Goal: Task Accomplishment & Management: Complete application form

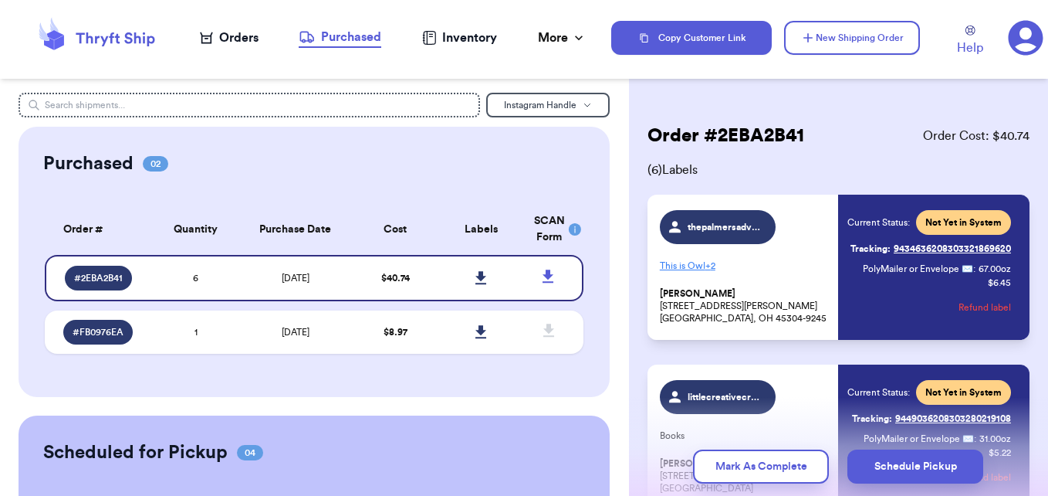
click at [241, 36] on div "Orders" at bounding box center [229, 38] width 59 height 19
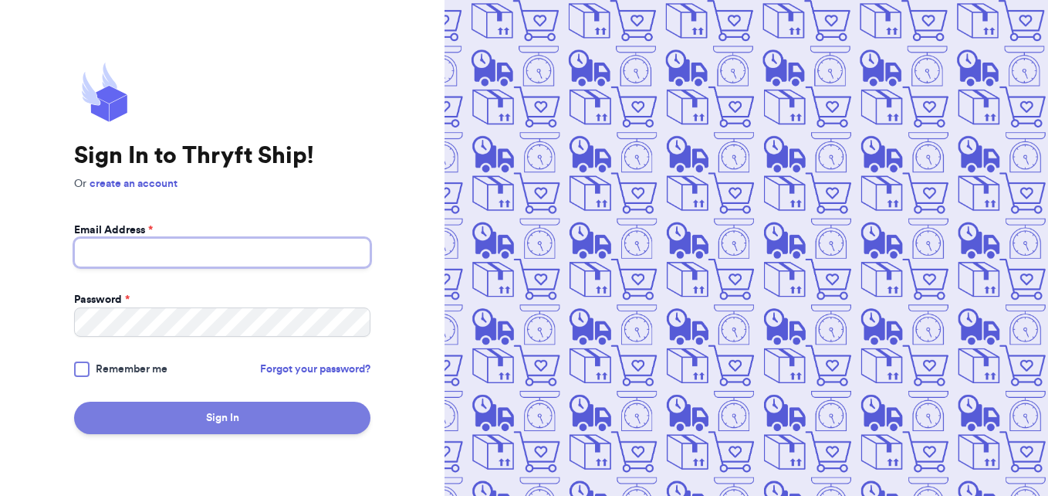
type input "[EMAIL_ADDRESS][DOMAIN_NAME]"
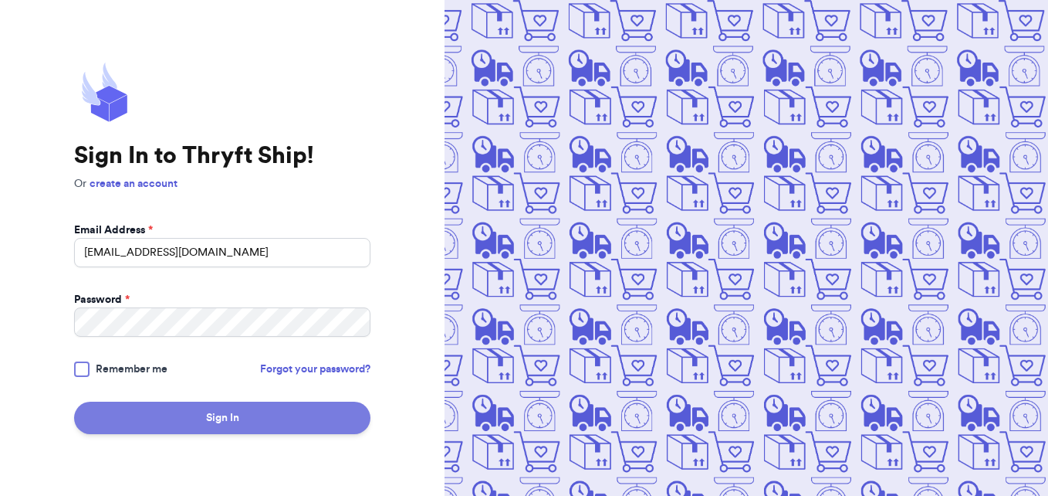
click at [294, 421] on button "Sign In" at bounding box center [222, 417] width 296 height 32
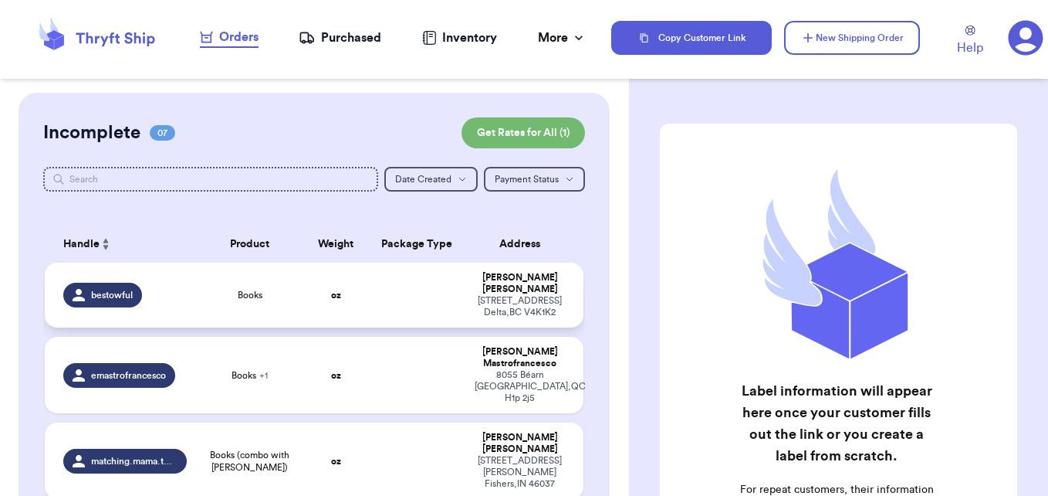
click at [184, 285] on td "bestowful" at bounding box center [120, 294] width 151 height 65
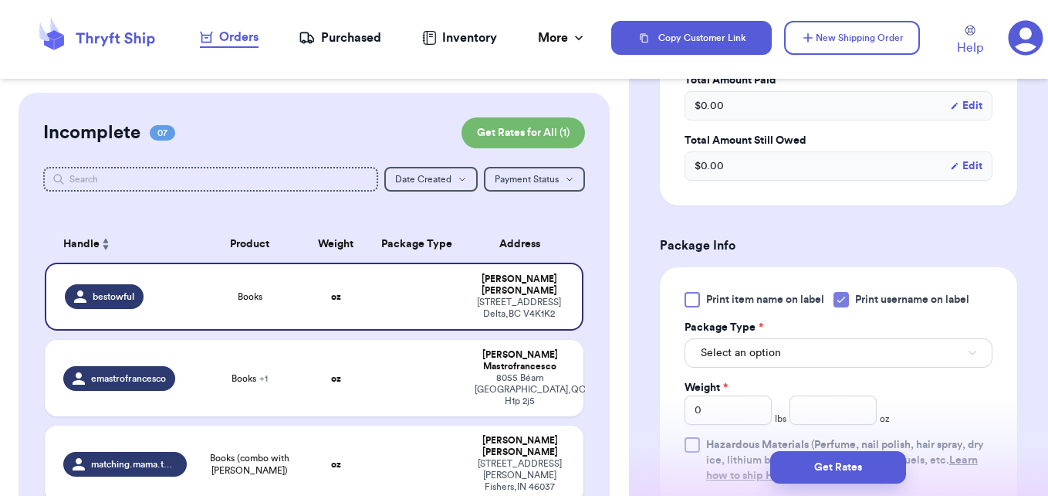
scroll to position [540, 0]
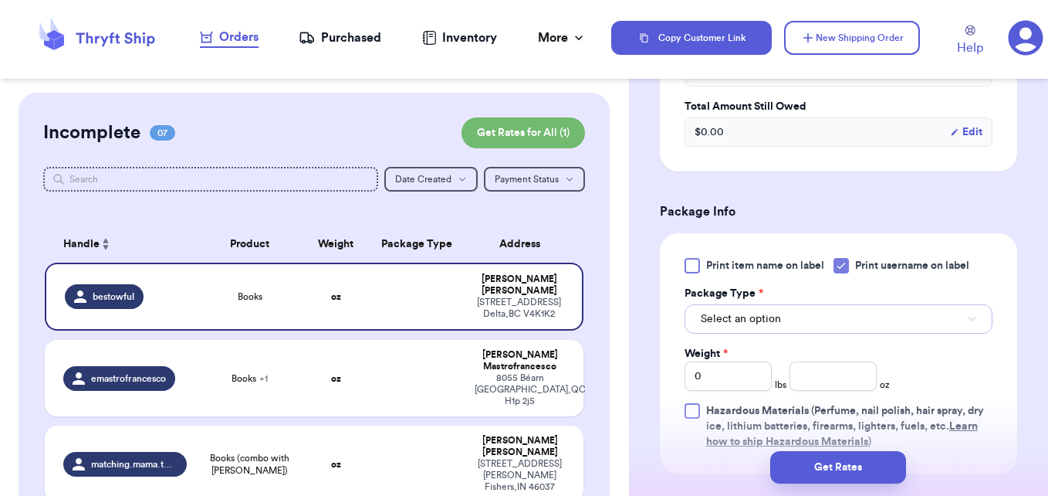
click at [758, 316] on span "Select an option" at bounding box center [741, 318] width 80 height 15
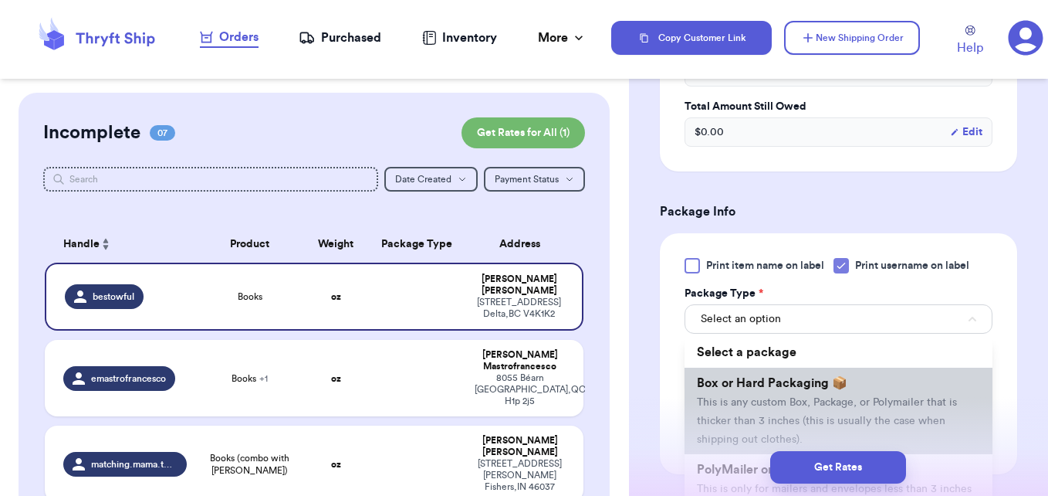
scroll to position [618, 0]
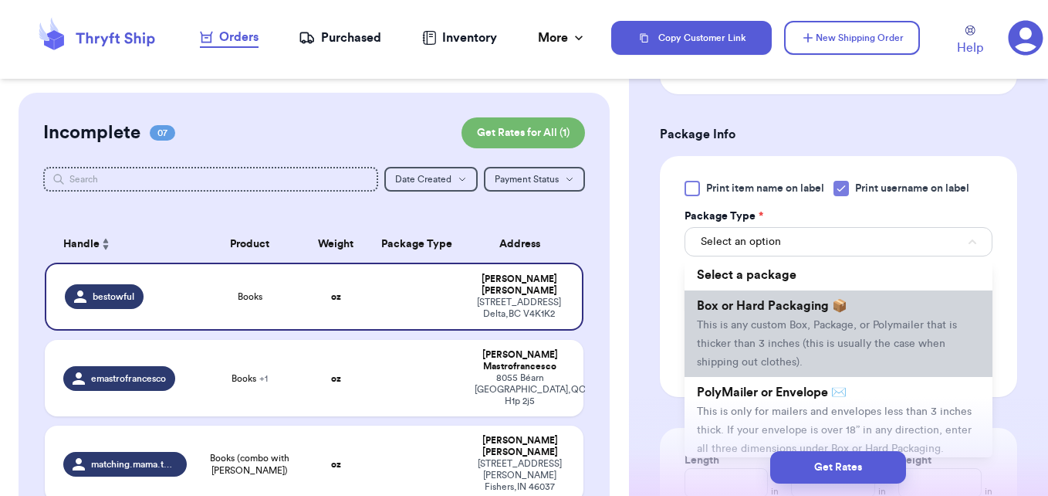
click at [778, 381] on ul "Select a package Box or Hard Packaging 📦 This is any custom Box, Package, or Po…" at bounding box center [839, 358] width 308 height 198
click at [766, 334] on li "Box or Hard Packaging 📦 This is any custom Box, Package, or Polymailer that is …" at bounding box center [839, 333] width 308 height 86
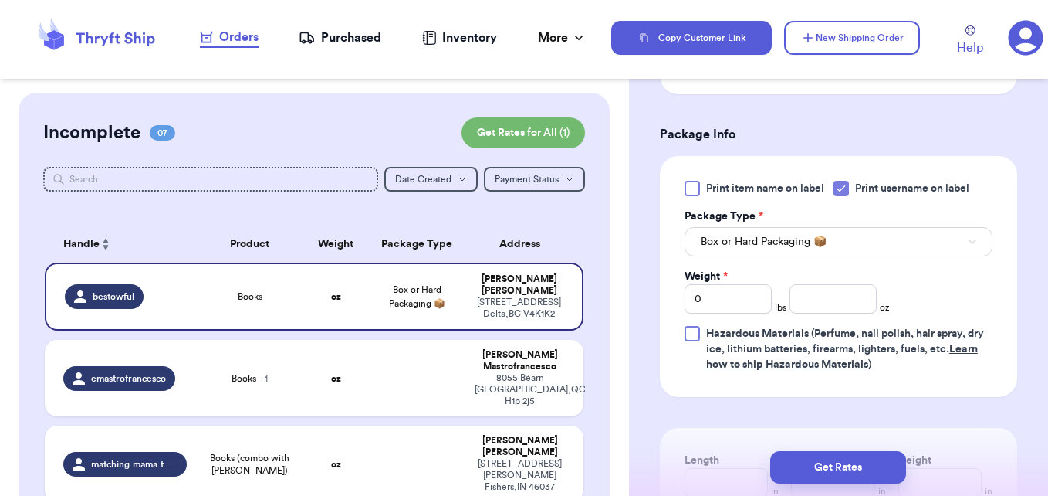
scroll to position [695, 0]
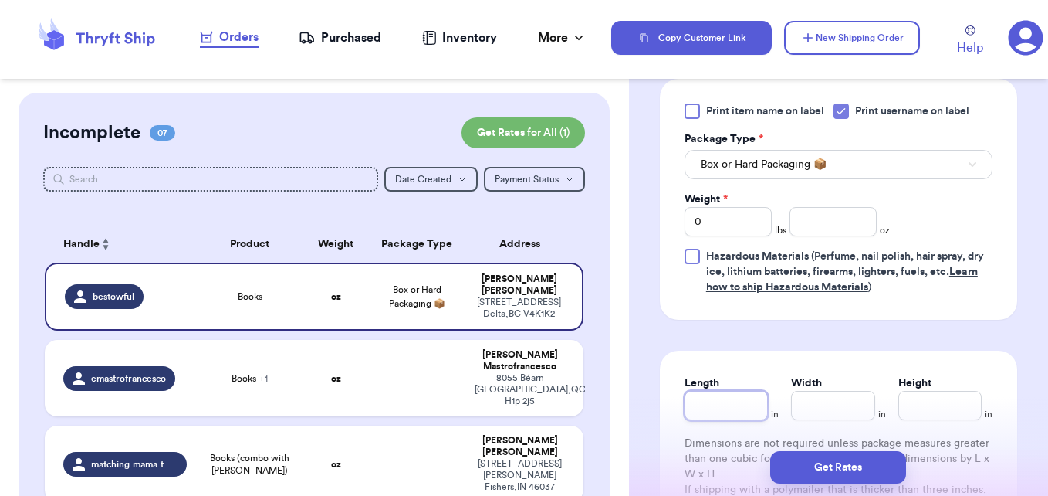
click at [746, 400] on input "Length" at bounding box center [726, 405] width 83 height 29
type input "1"
type input "12"
type input "4"
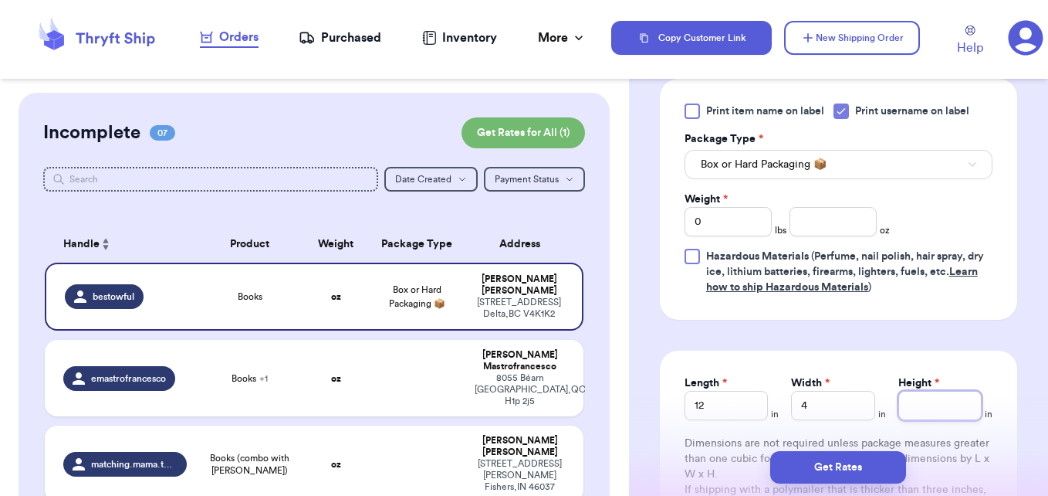
type input "1"
type input "12"
drag, startPoint x: 734, startPoint y: 230, endPoint x: 722, endPoint y: 235, distance: 13.5
click at [722, 235] on input "0" at bounding box center [728, 221] width 87 height 29
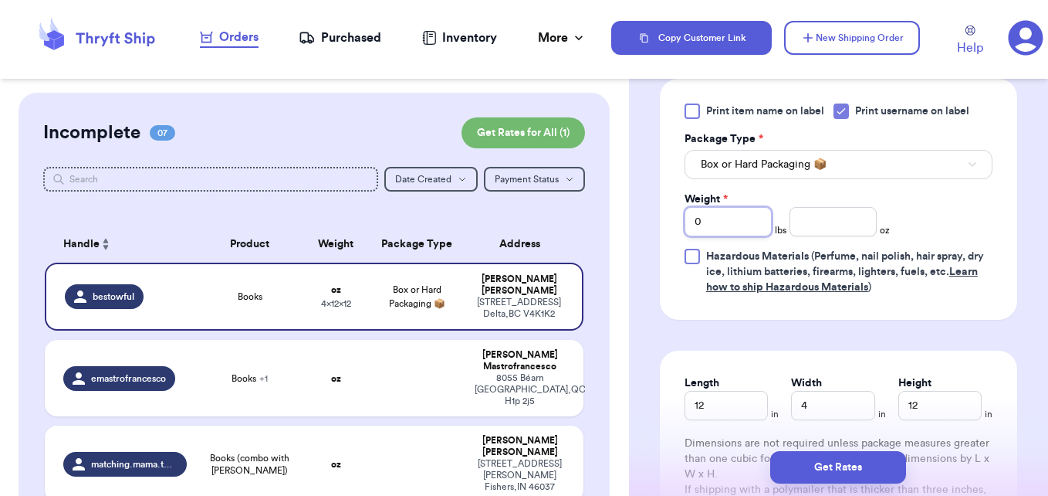
drag, startPoint x: 697, startPoint y: 224, endPoint x: 711, endPoint y: 219, distance: 14.6
click at [702, 222] on input "0" at bounding box center [728, 221] width 87 height 29
type input "8"
click at [631, 247] on div "Shipping Information Delete Label Customer Info Instagram Handle: bestowful Nam…" at bounding box center [838, 397] width 419 height 1999
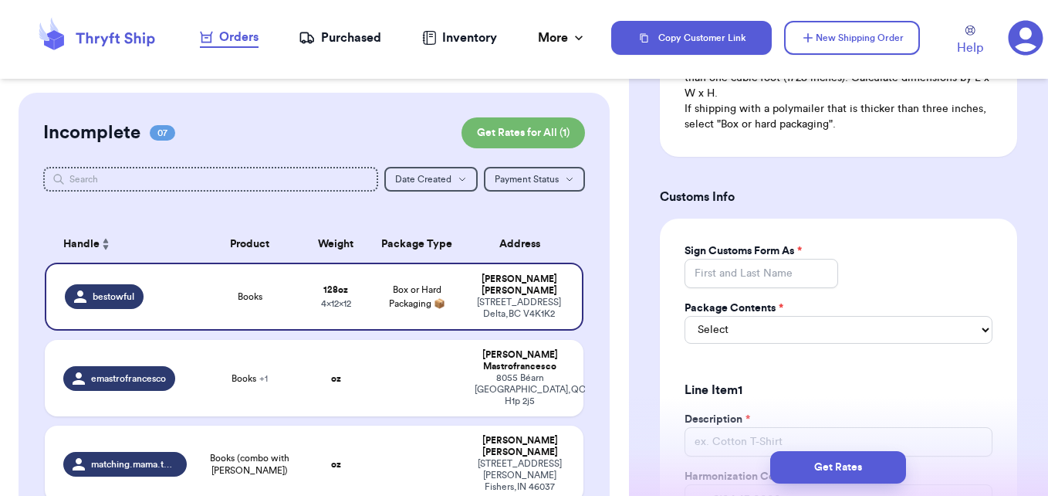
scroll to position [1081, 0]
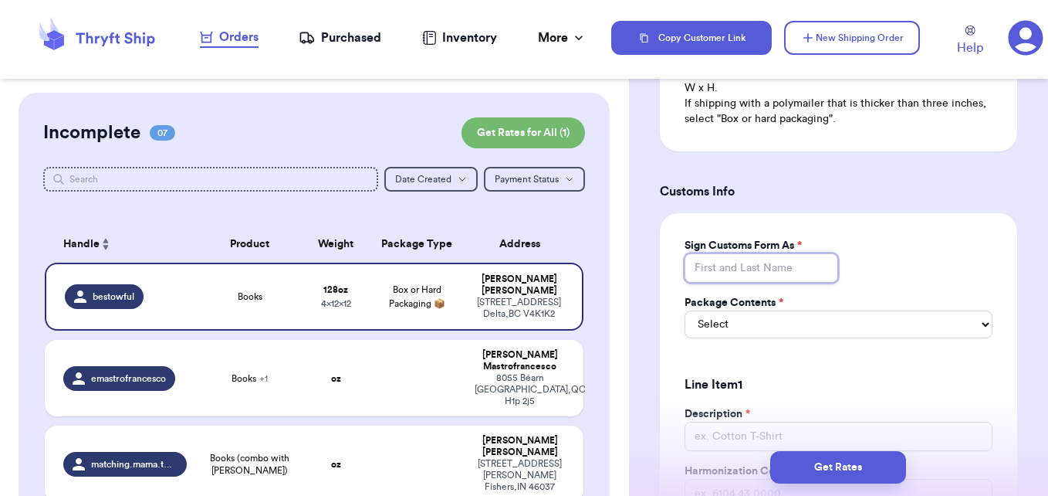
click at [729, 272] on input "Sign Customs Form As *" at bounding box center [762, 267] width 154 height 29
type input "Em"
type input "Emm"
type input "[PERSON_NAME]"
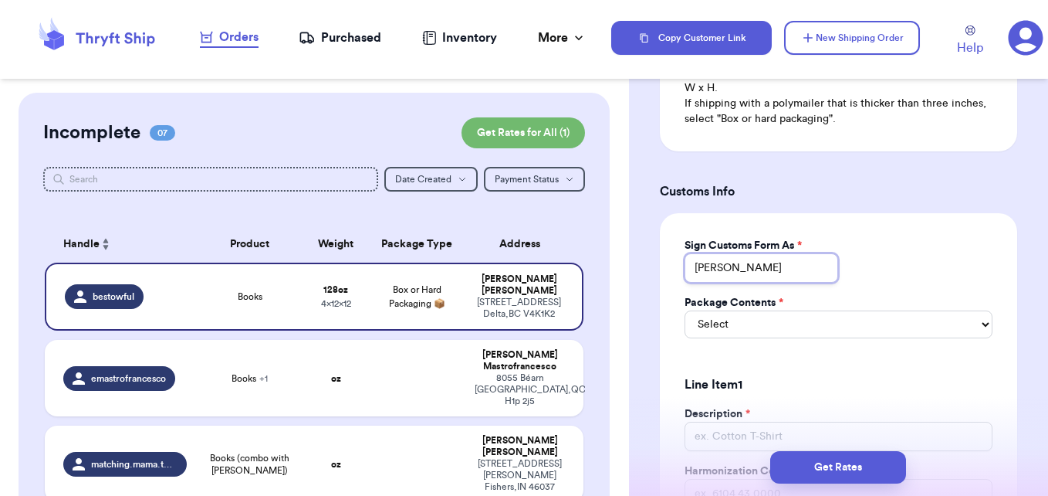
type input "[PERSON_NAME]"
click at [788, 337] on select "Select Merchandise Gift Documents" at bounding box center [839, 324] width 308 height 28
select select "MERCHANDISE"
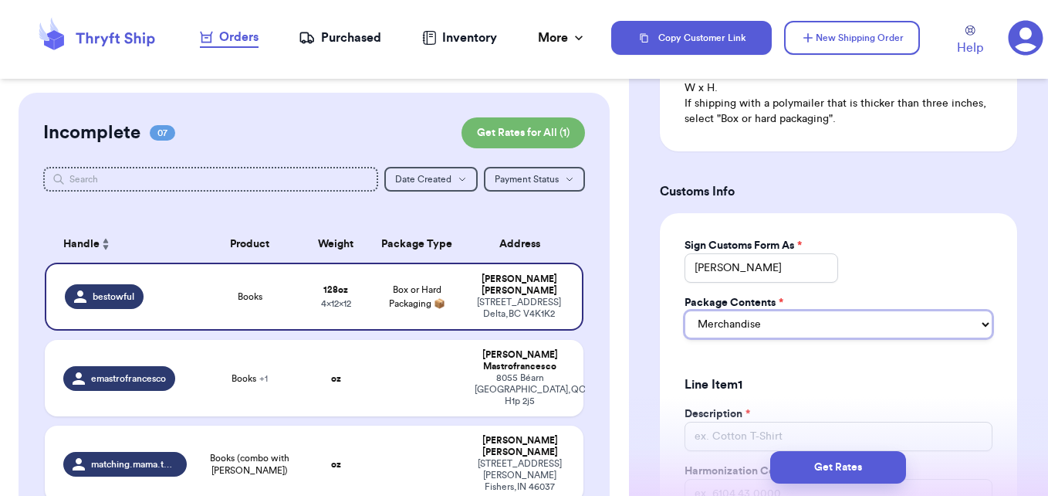
click at [685, 310] on select "Select Merchandise Gift Documents" at bounding box center [839, 324] width 308 height 28
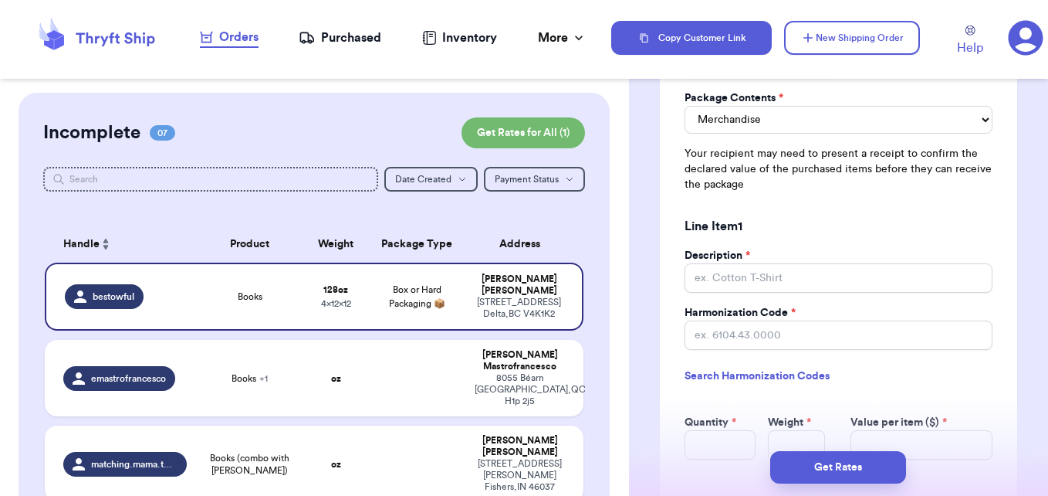
scroll to position [1312, 0]
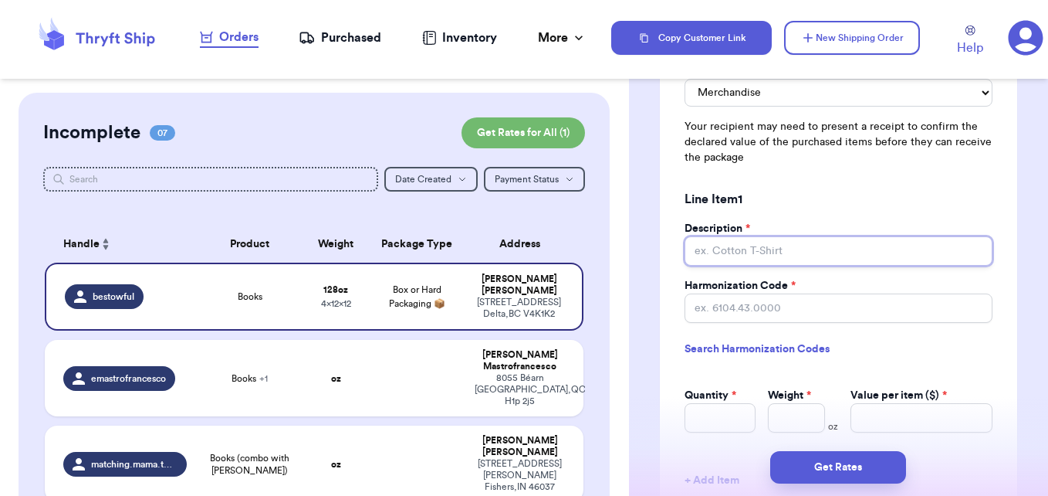
click at [726, 255] on input "Description *" at bounding box center [839, 250] width 308 height 29
type input "B"
type input "BO"
type input "BOo"
type input "BOok"
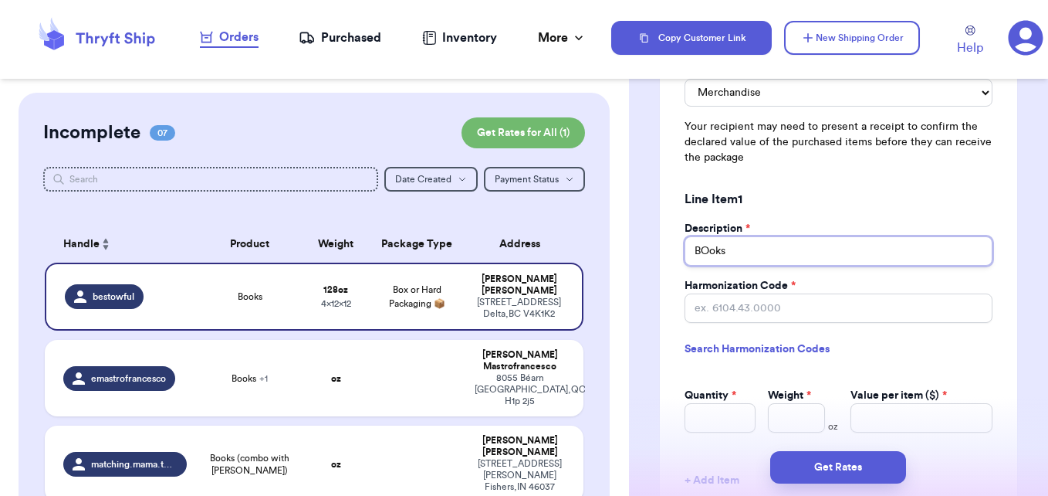
type input "Books"
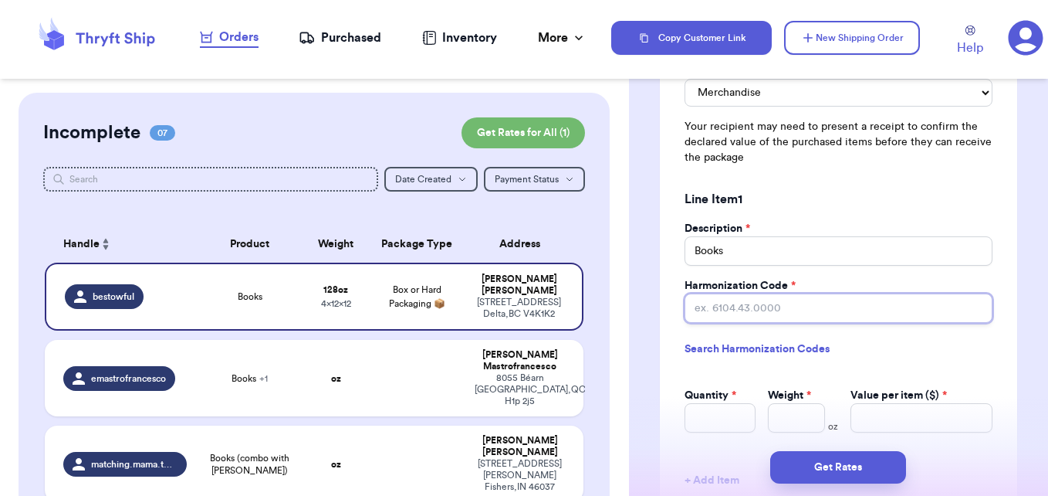
click at [758, 306] on input "Harmonization Code *" at bounding box center [839, 307] width 308 height 29
type input "4901.99"
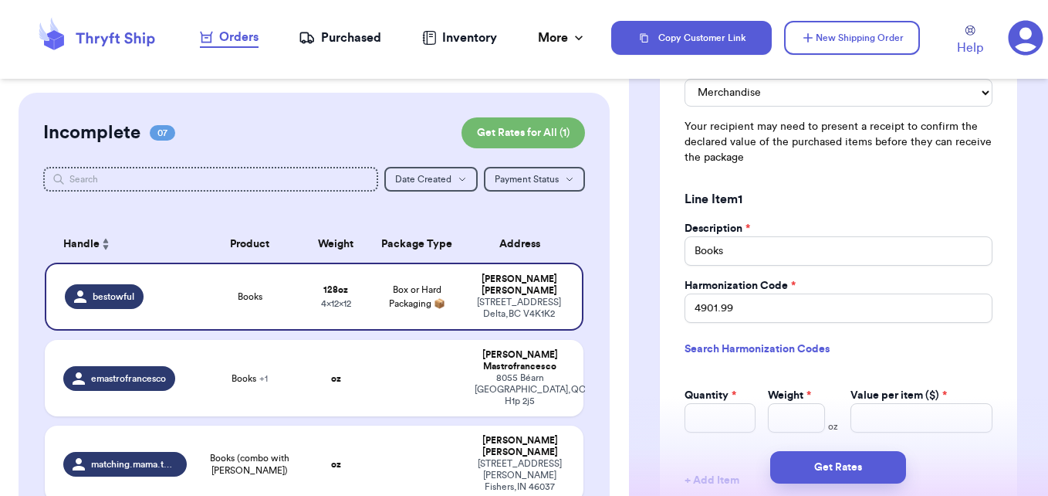
click at [997, 357] on div "Sign Customs Form As * [PERSON_NAME] Package Contents * Merchandise Gift Docume…" at bounding box center [838, 309] width 357 height 656
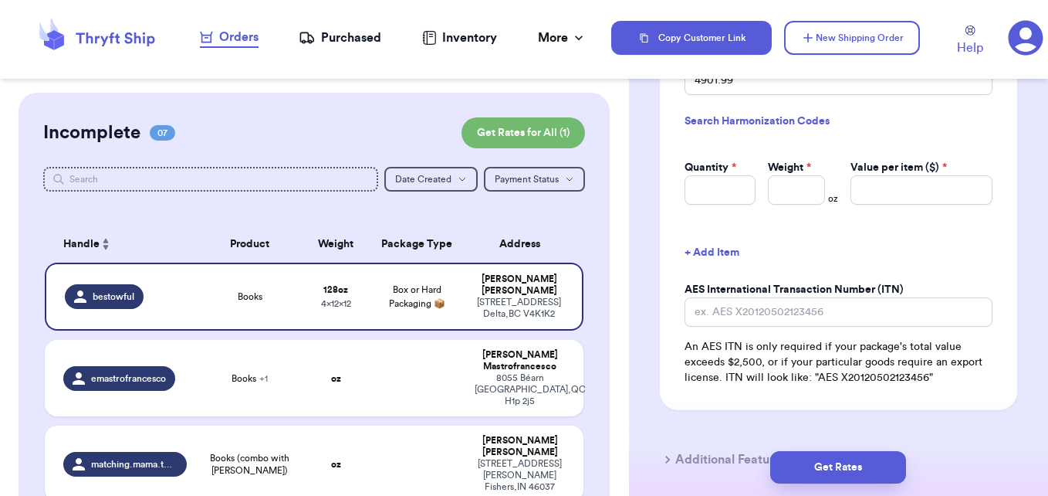
scroll to position [1544, 0]
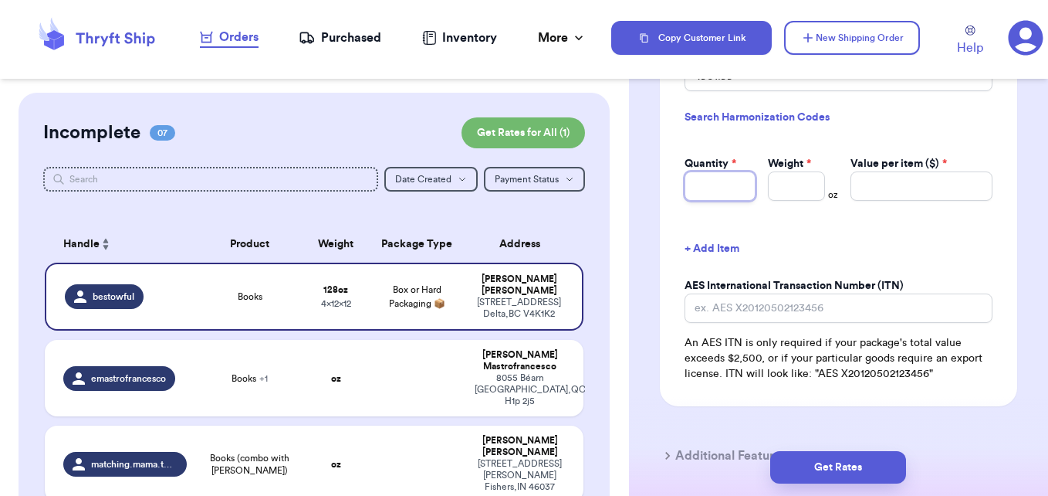
click at [724, 184] on input "Quantity *" at bounding box center [720, 185] width 71 height 29
type input "8"
click at [780, 184] on input "Weight *" at bounding box center [797, 185] width 58 height 29
drag, startPoint x: 795, startPoint y: 188, endPoint x: 768, endPoint y: 189, distance: 27.1
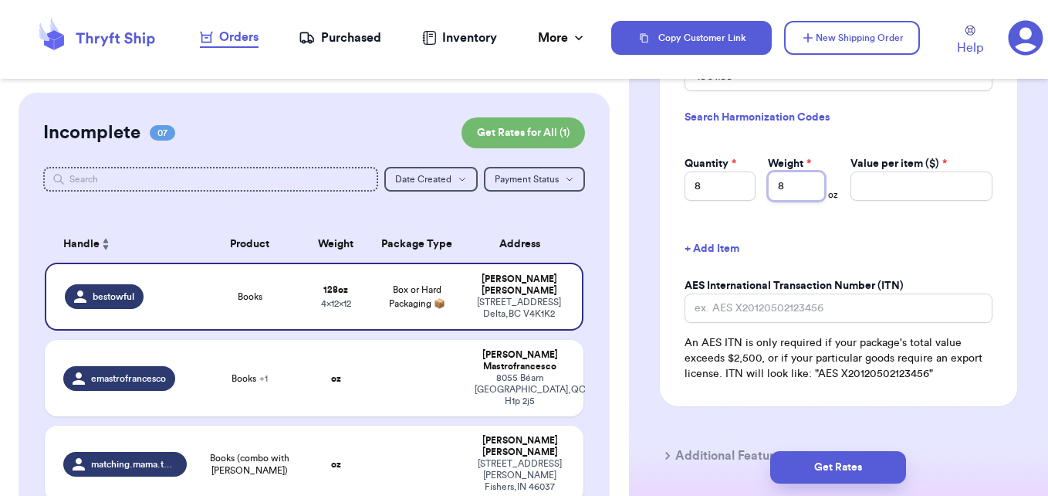
click at [768, 189] on input "8" at bounding box center [797, 185] width 58 height 29
type input "8"
click at [871, 245] on button "+ Add Item" at bounding box center [838, 249] width 320 height 34
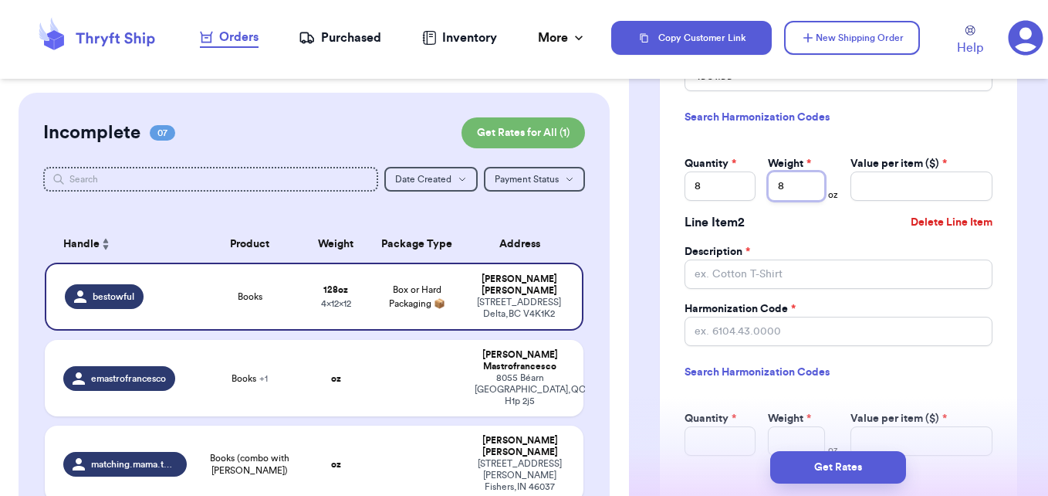
type input "1"
type input "12"
type input "128"
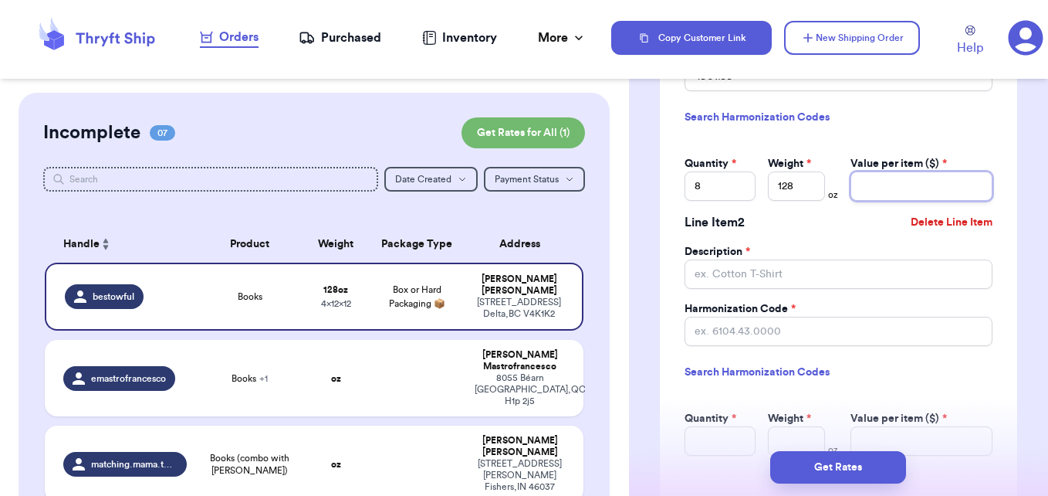
click at [912, 195] on input "Value per item ($) *" at bounding box center [922, 185] width 142 height 29
type input "4"
drag, startPoint x: 911, startPoint y: 194, endPoint x: 858, endPoint y: 194, distance: 53.3
click at [858, 194] on input "4" at bounding box center [922, 185] width 142 height 29
type input "4"
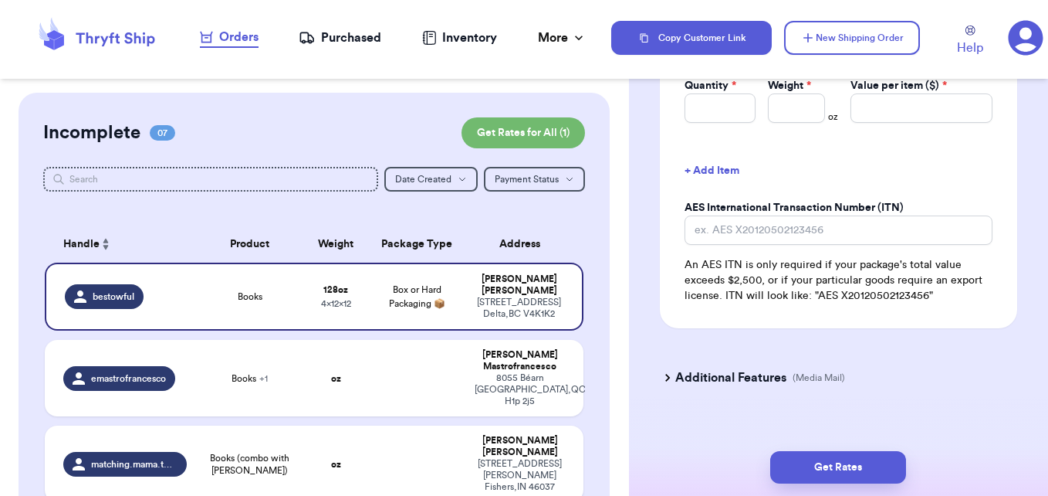
scroll to position [1897, 0]
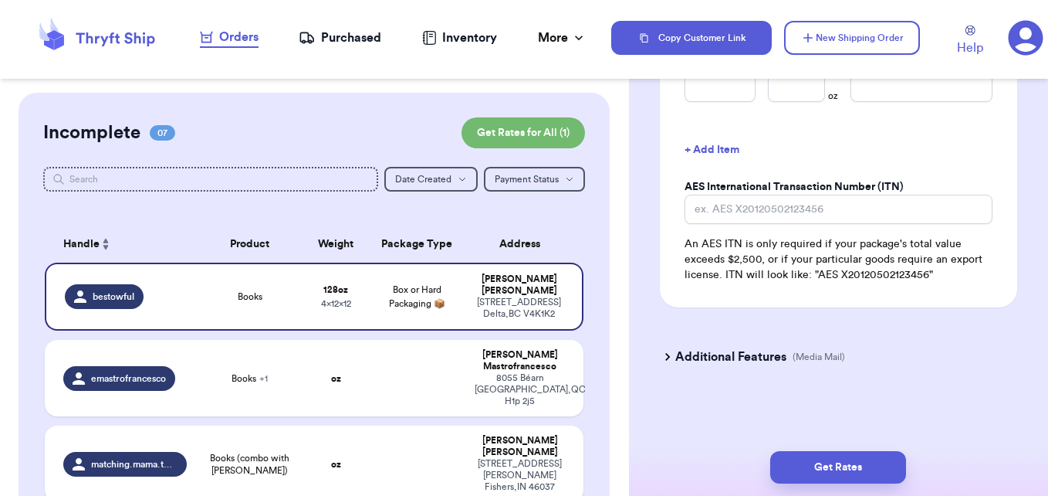
click at [662, 355] on icon at bounding box center [667, 356] width 15 height 15
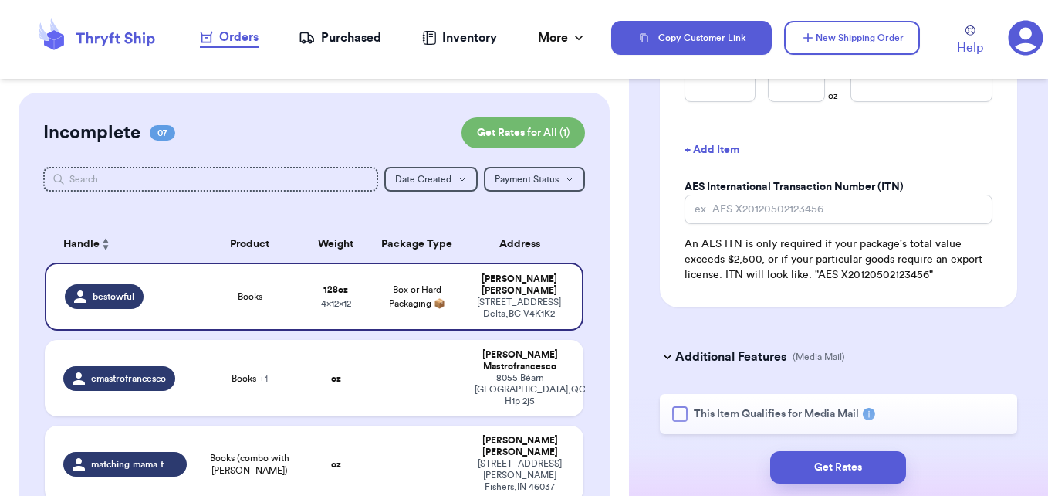
click at [675, 411] on div at bounding box center [679, 413] width 15 height 15
click at [0, 0] on input "This Item Qualifies for Media Mail" at bounding box center [0, 0] width 0 height 0
click at [834, 468] on button "Get Rates" at bounding box center [838, 467] width 136 height 32
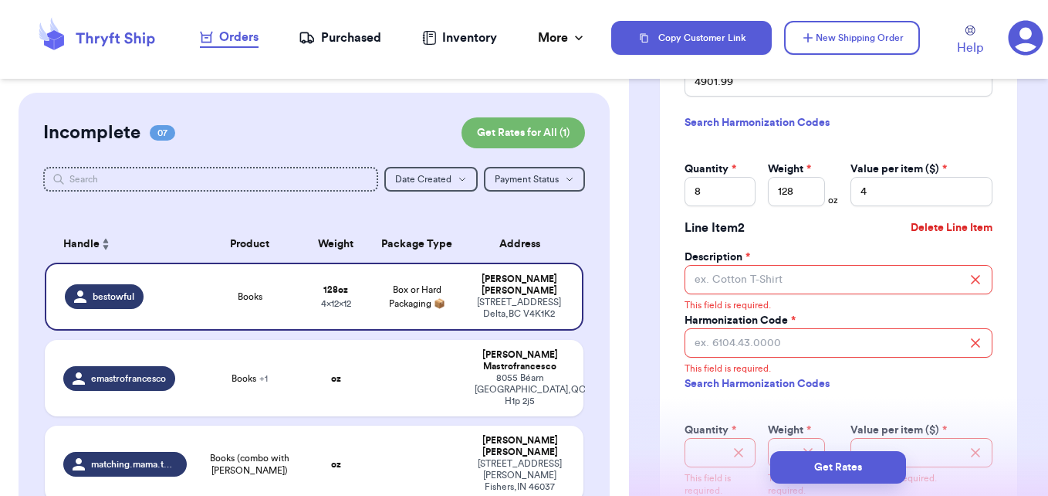
scroll to position [1570, 0]
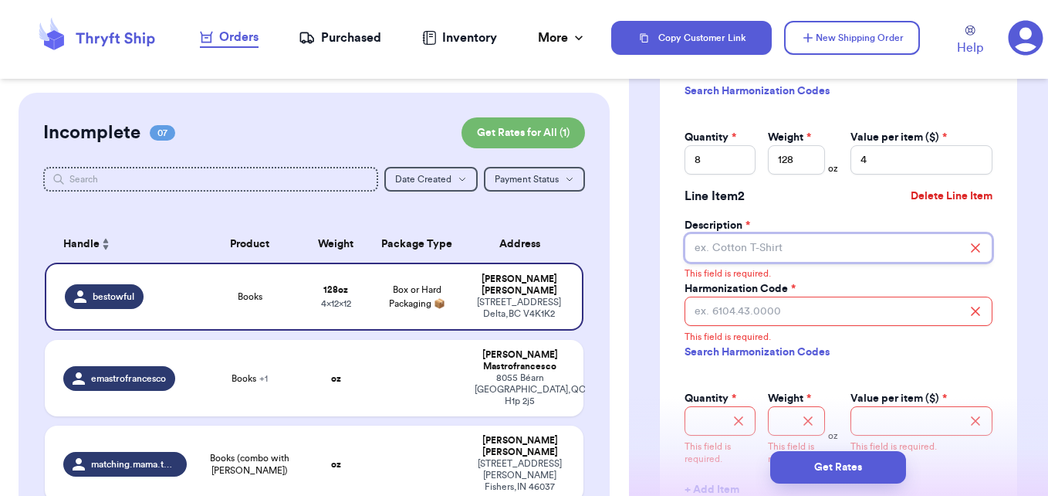
click at [788, 246] on input "Description *" at bounding box center [839, 247] width 308 height 29
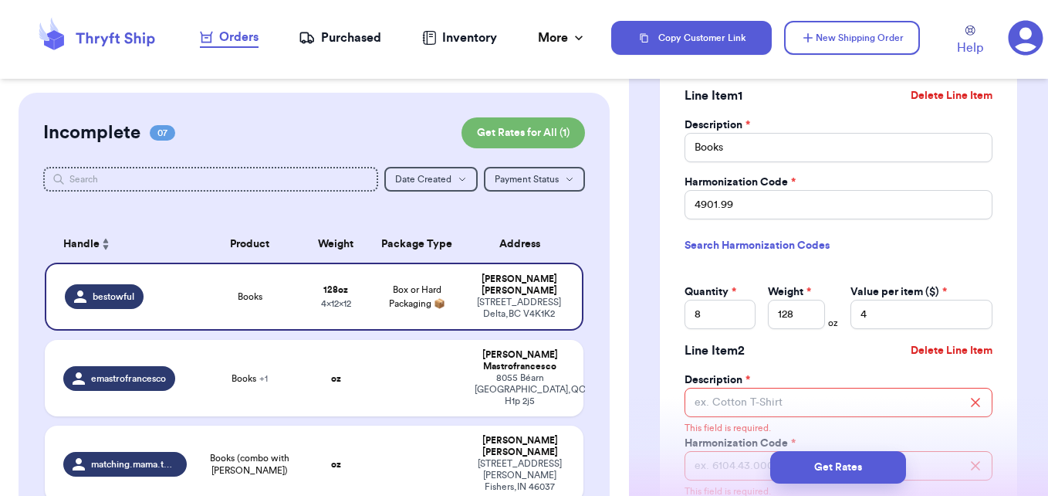
scroll to position [1493, 0]
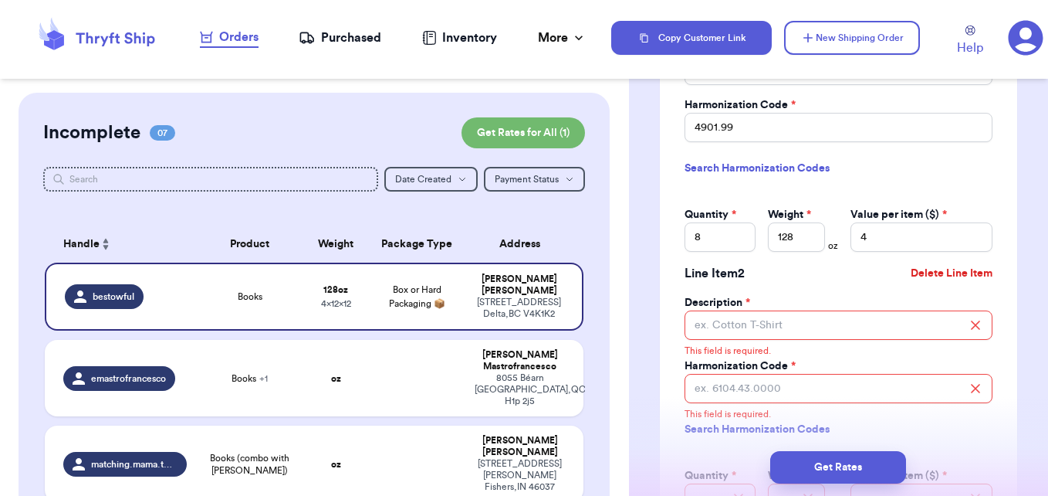
click at [966, 278] on button "Delete Line Item" at bounding box center [952, 273] width 94 height 34
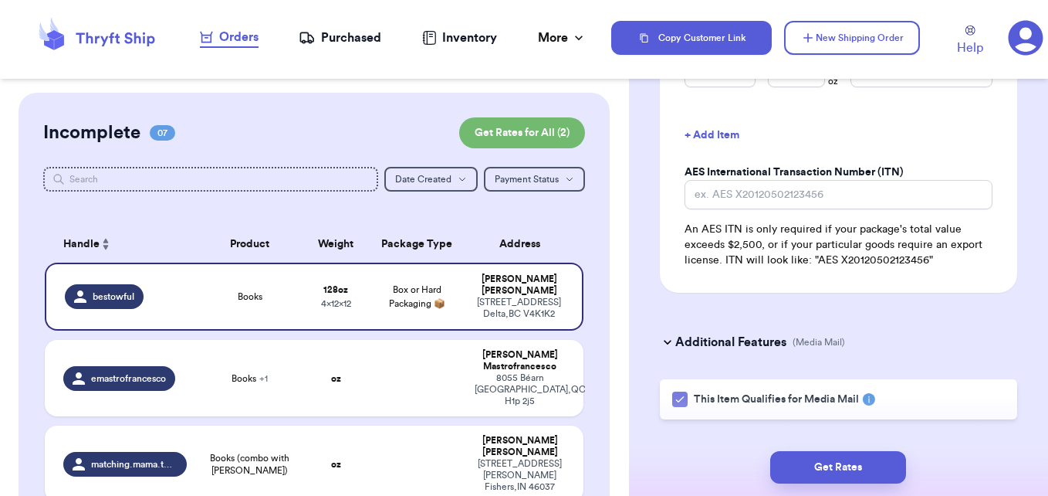
scroll to position [1689, 0]
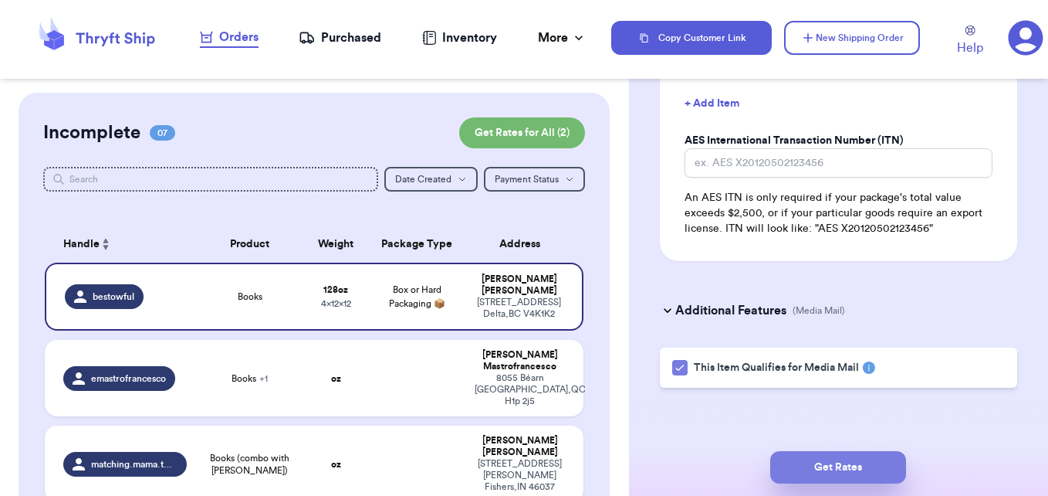
click at [849, 477] on button "Get Rates" at bounding box center [838, 467] width 136 height 32
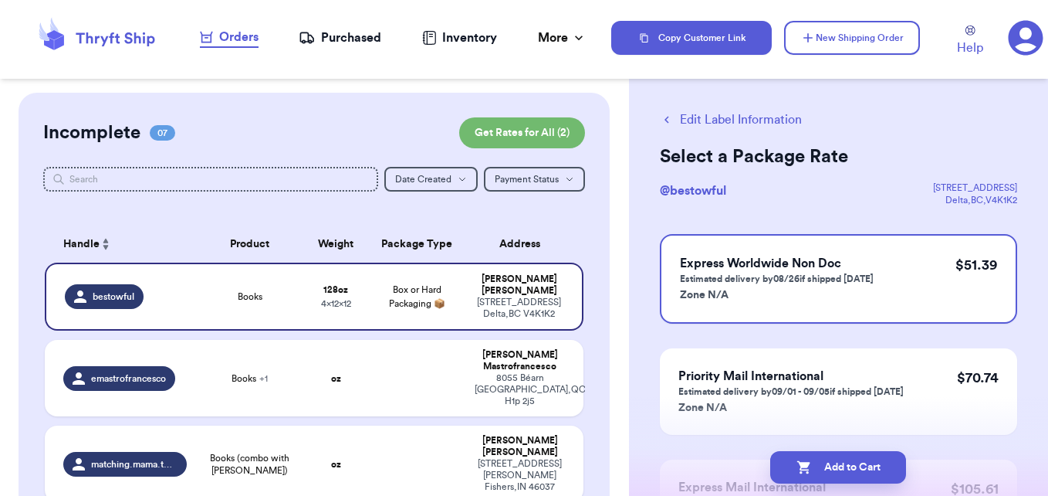
scroll to position [0, 0]
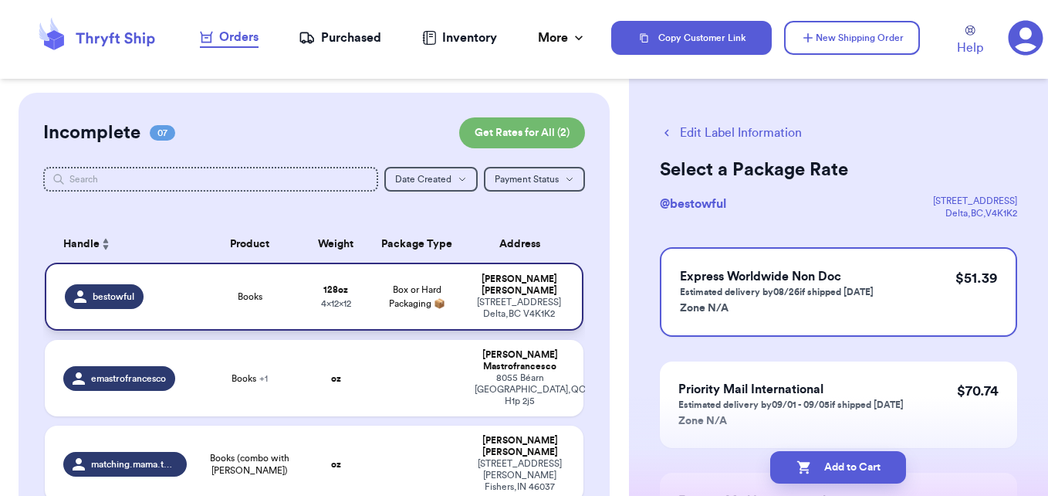
click at [81, 296] on icon at bounding box center [80, 296] width 12 height 12
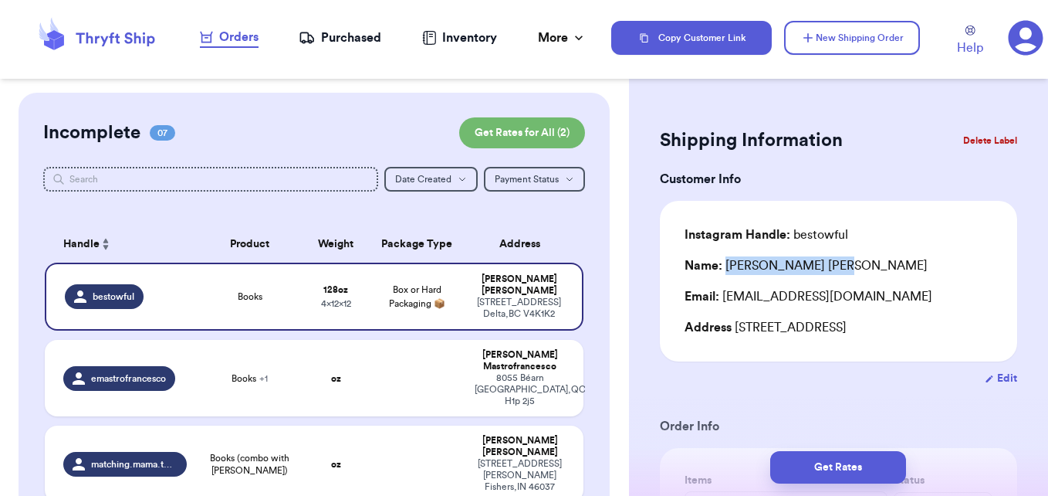
drag, startPoint x: 794, startPoint y: 266, endPoint x: 726, endPoint y: 259, distance: 69.0
click at [726, 259] on div "Name: [PERSON_NAME]" at bounding box center [839, 265] width 308 height 19
copy div "[PERSON_NAME]"
drag, startPoint x: 736, startPoint y: 325, endPoint x: 800, endPoint y: 319, distance: 64.4
click at [800, 319] on div "Address [STREET_ADDRESS]" at bounding box center [839, 327] width 308 height 19
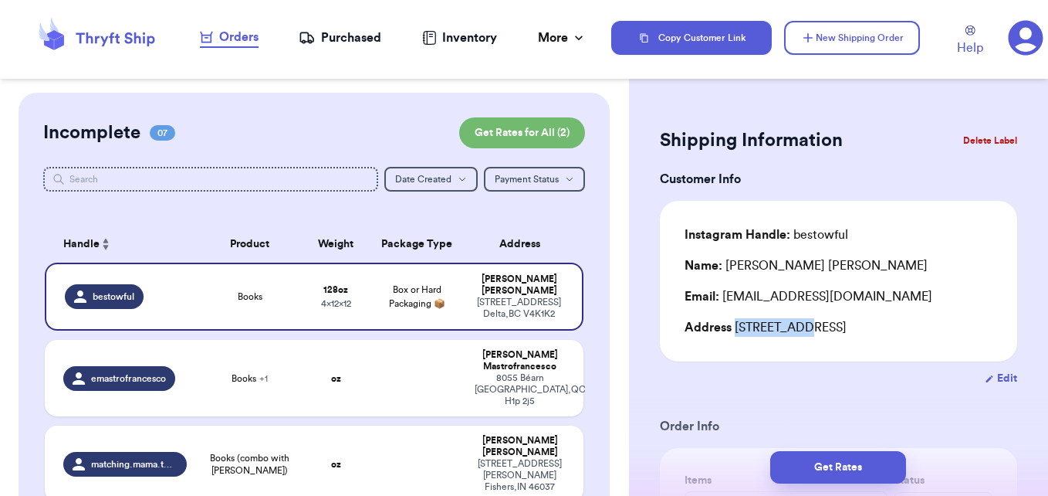
copy div "[STREET_ADDRESS]"
drag, startPoint x: 808, startPoint y: 326, endPoint x: 838, endPoint y: 325, distance: 30.1
click at [838, 325] on div "Address [STREET_ADDRESS]" at bounding box center [839, 327] width 308 height 19
copy div "Delta"
drag, startPoint x: 907, startPoint y: 323, endPoint x: 867, endPoint y: 324, distance: 40.2
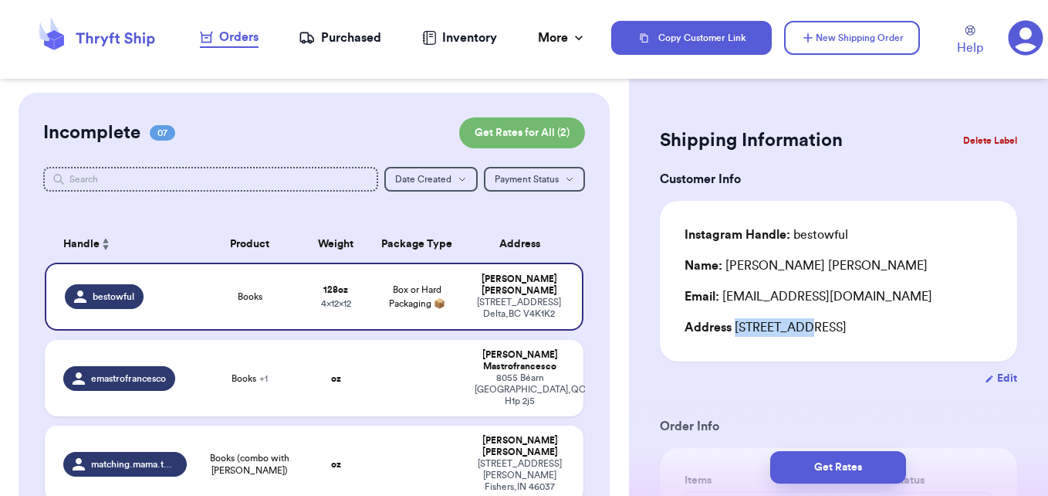
click at [867, 324] on div "Address [STREET_ADDRESS]" at bounding box center [839, 327] width 308 height 19
copy div "V4K1K2"
drag, startPoint x: 729, startPoint y: 265, endPoint x: 788, endPoint y: 260, distance: 58.8
click at [788, 260] on div "Name: [PERSON_NAME]" at bounding box center [806, 265] width 243 height 19
copy div "[PERSON_NAME]"
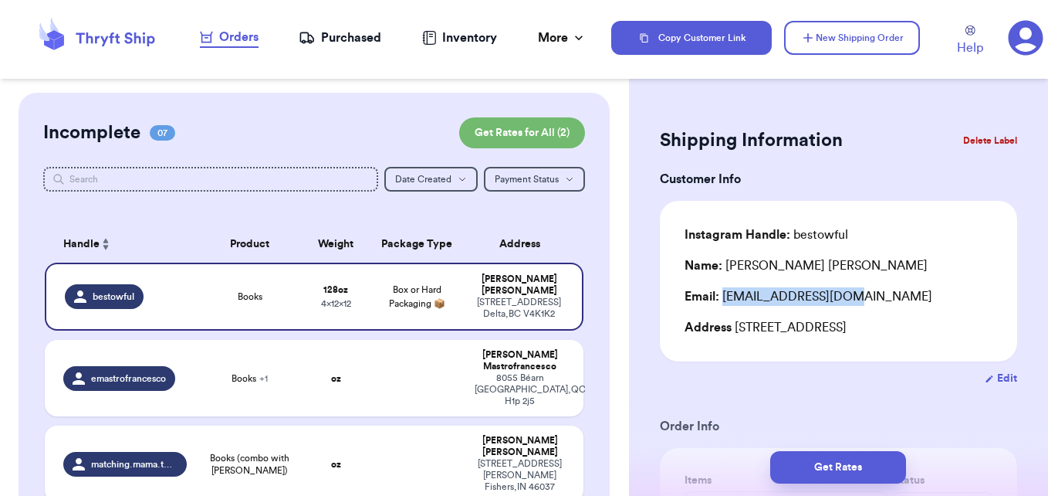
drag, startPoint x: 726, startPoint y: 301, endPoint x: 848, endPoint y: 299, distance: 122.7
click at [848, 299] on div "Email: [EMAIL_ADDRESS][DOMAIN_NAME]" at bounding box center [839, 296] width 308 height 19
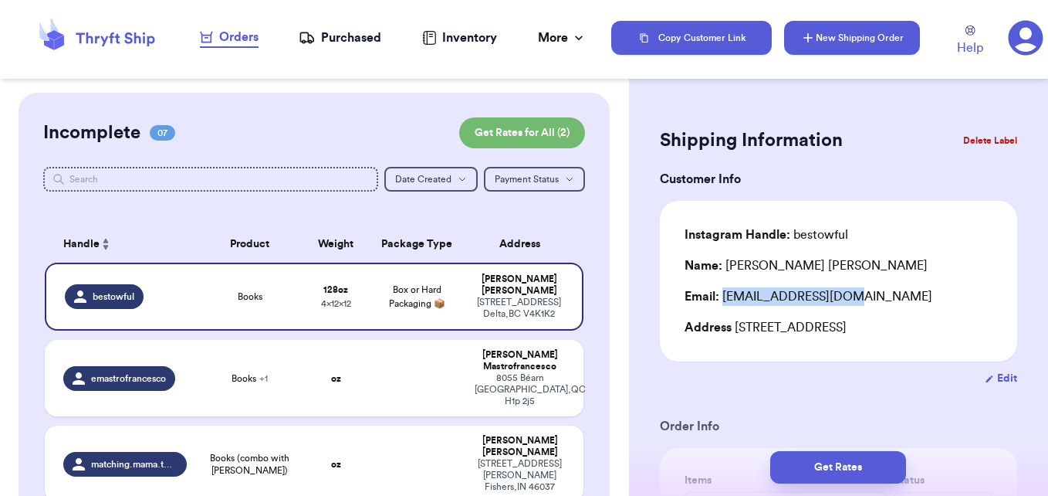
copy div "[EMAIL_ADDRESS][DOMAIN_NAME]"
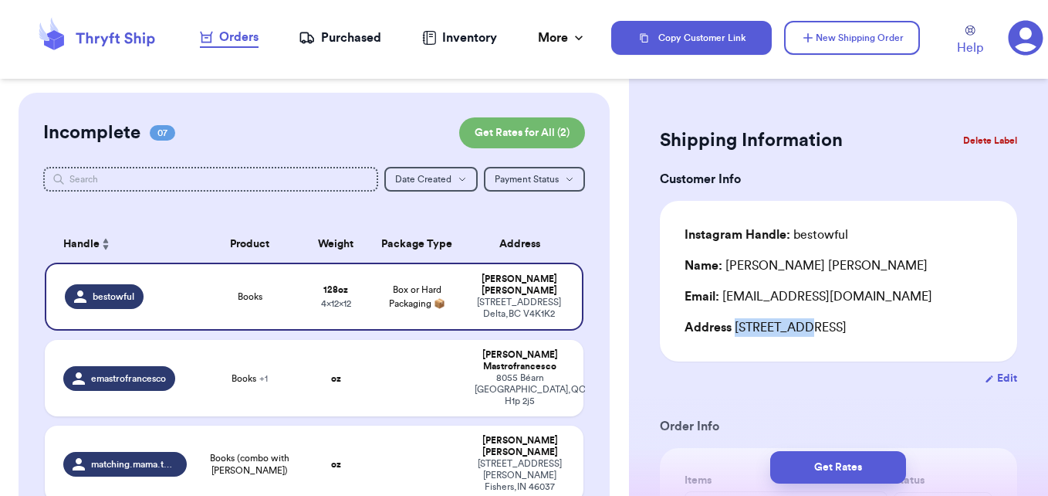
drag, startPoint x: 738, startPoint y: 328, endPoint x: 799, endPoint y: 324, distance: 61.1
click at [799, 324] on div "Address [STREET_ADDRESS]" at bounding box center [839, 327] width 308 height 19
copy div "[STREET_ADDRESS]"
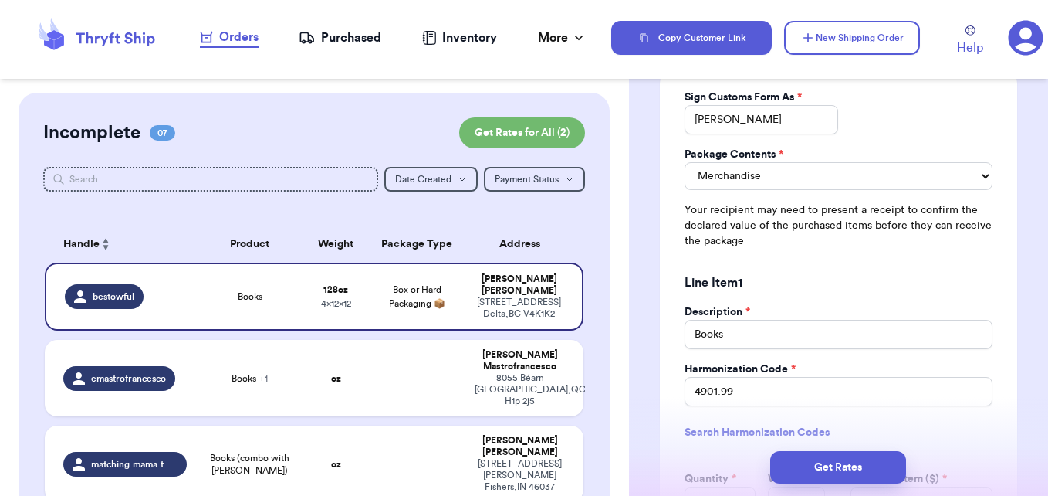
scroll to position [1235, 0]
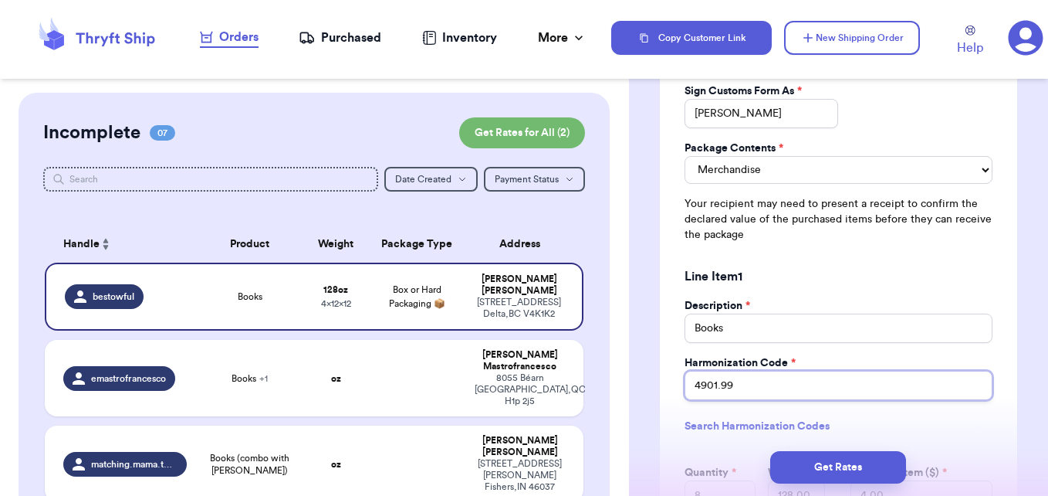
drag, startPoint x: 749, startPoint y: 388, endPoint x: 640, endPoint y: 387, distance: 108.8
